Goal: Complete application form

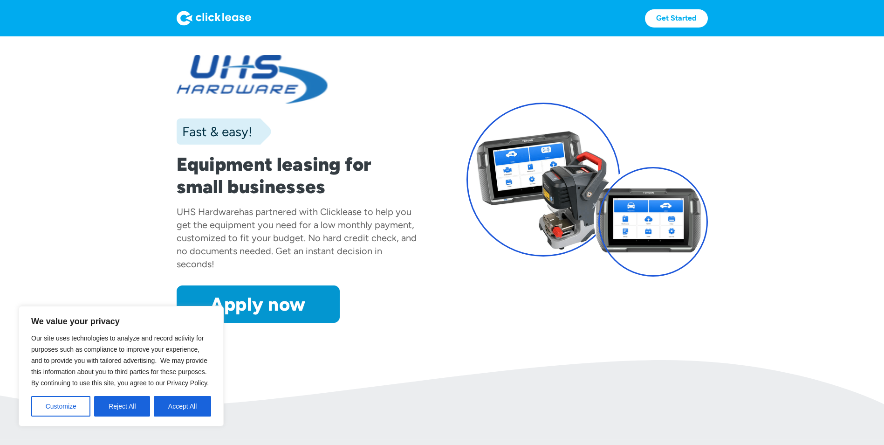
click at [123, 268] on section "Fast & easy! Equipment leasing for small businesses UHS Hardware has partnered …" at bounding box center [442, 197] width 884 height 323
click at [173, 406] on button "Accept All" at bounding box center [182, 406] width 57 height 21
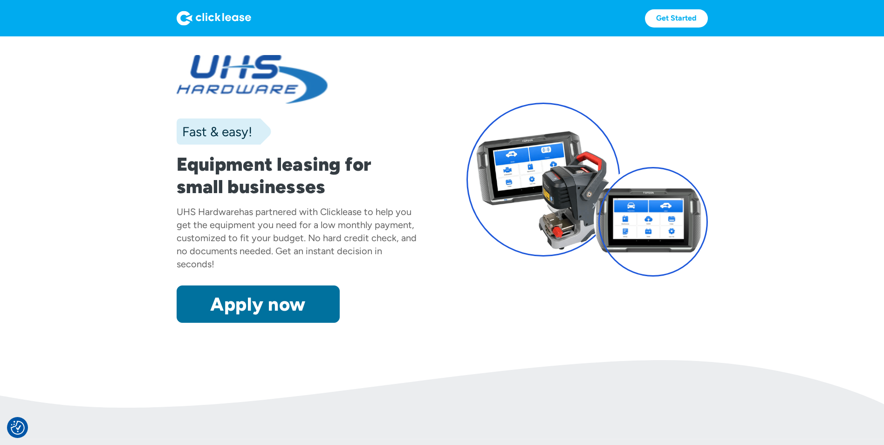
click at [230, 298] on link "Apply now" at bounding box center [258, 303] width 163 height 37
